Goal: Task Accomplishment & Management: Complete application form

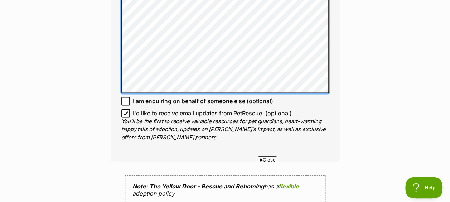
scroll to position [487, 0]
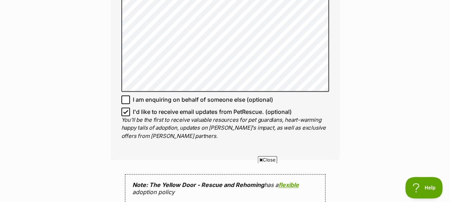
click at [125, 110] on icon at bounding box center [125, 111] width 5 height 5
click at [125, 110] on input "I'd like to receive email updates from PetRescue. (optional)" at bounding box center [125, 111] width 9 height 9
checkbox input "false"
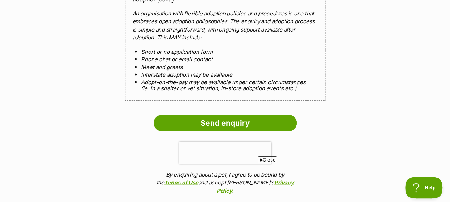
scroll to position [679, 0]
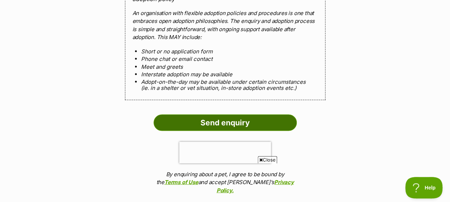
click at [215, 121] on input "Send enquiry" at bounding box center [225, 123] width 143 height 16
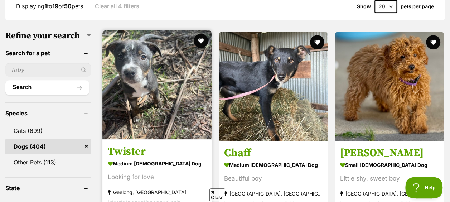
click at [140, 105] on img at bounding box center [156, 84] width 109 height 109
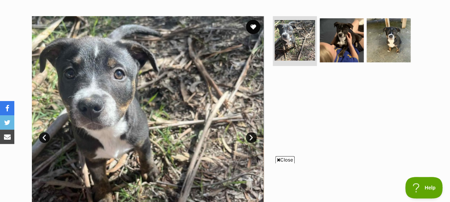
scroll to position [142, 0]
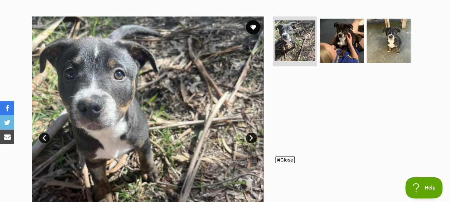
click at [279, 159] on icon at bounding box center [279, 160] width 4 height 5
click at [252, 132] on link "Next" at bounding box center [251, 137] width 11 height 11
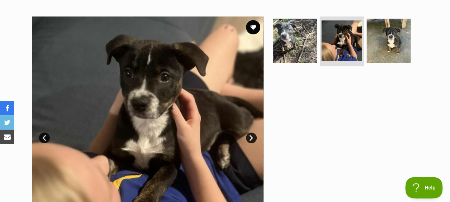
click at [252, 132] on link "Next" at bounding box center [251, 137] width 11 height 11
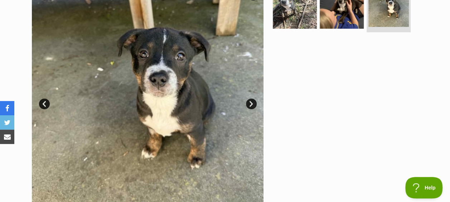
scroll to position [171, 0]
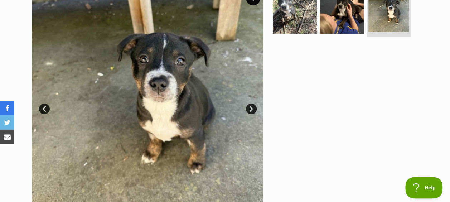
click at [252, 103] on link "Next" at bounding box center [251, 108] width 11 height 11
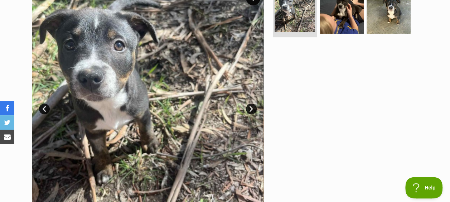
click at [252, 103] on link "Next" at bounding box center [251, 108] width 11 height 11
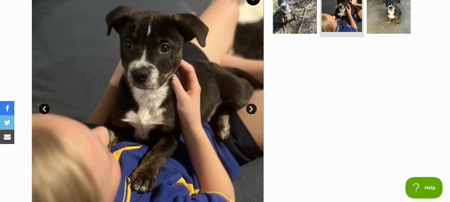
click at [252, 103] on link "Next" at bounding box center [251, 108] width 11 height 11
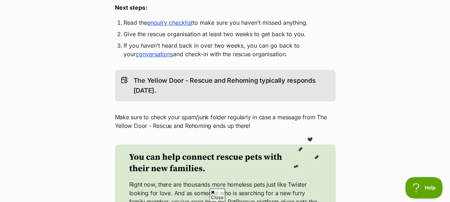
scroll to position [179, 0]
